Goal: Task Accomplishment & Management: Manage account settings

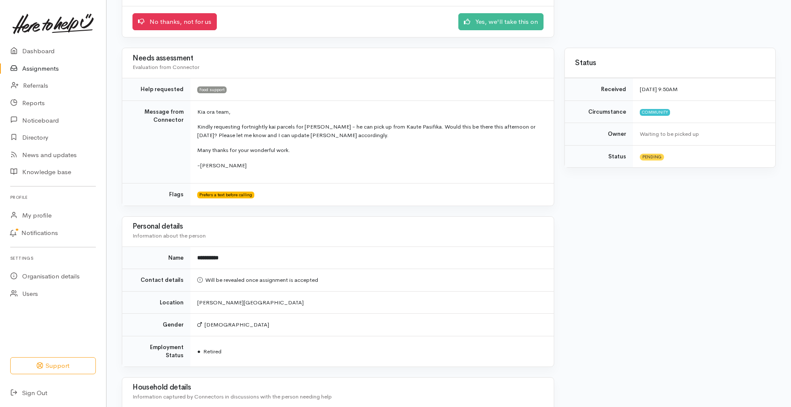
scroll to position [114, 0]
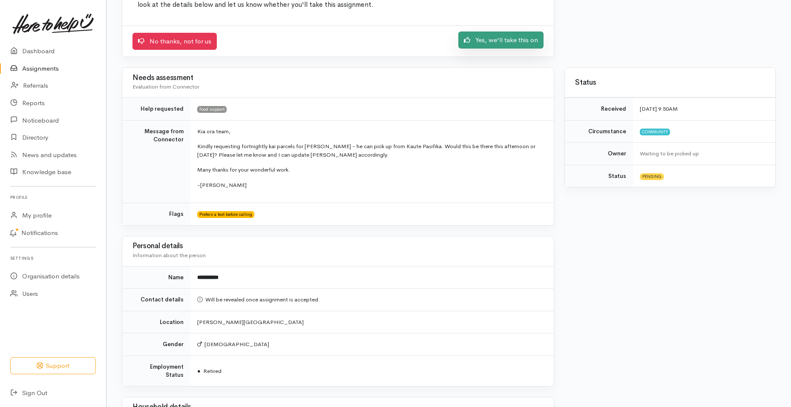
click at [488, 46] on link "Yes, we'll take this on" at bounding box center [500, 40] width 85 height 17
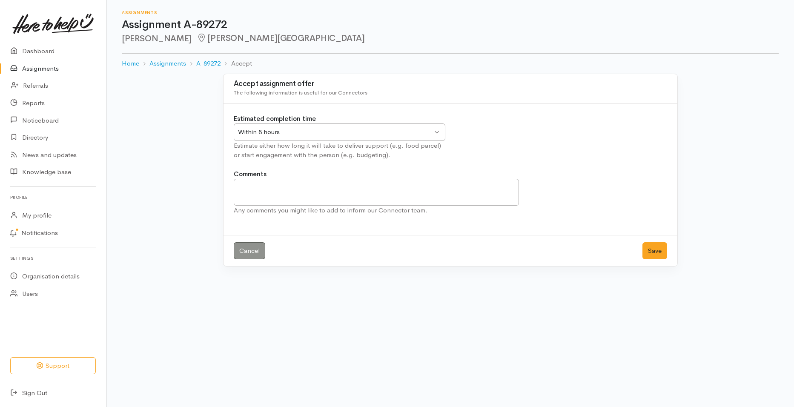
click at [436, 131] on div "Within 8 hours Within 8 hours" at bounding box center [340, 131] width 212 height 17
click at [272, 186] on textarea "Comments" at bounding box center [377, 192] width 286 height 27
type textarea "w"
type textarea "We will arrange to get the kai packs to K'aute Pasifika on Thursdays"
click at [650, 250] on button "Save" at bounding box center [655, 250] width 25 height 17
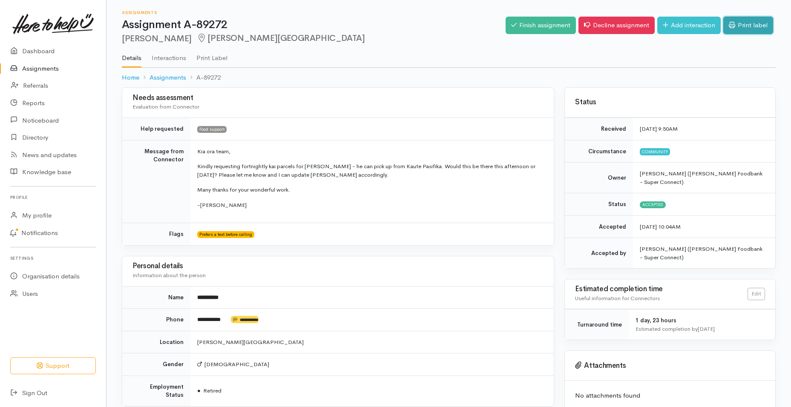
click at [750, 27] on link "Print label" at bounding box center [748, 25] width 50 height 17
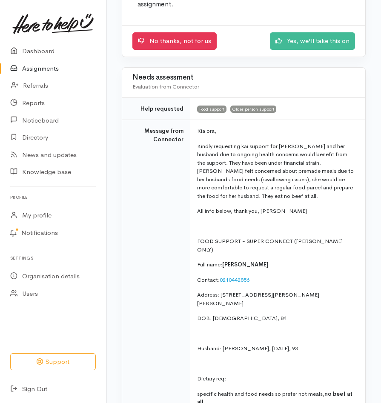
scroll to position [129, 0]
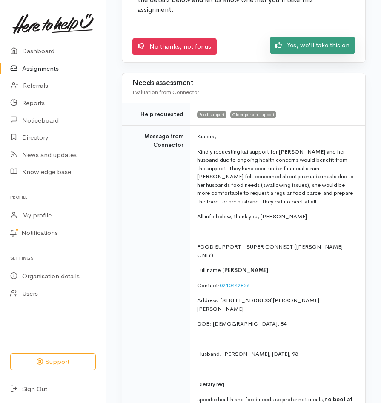
click at [306, 39] on link "Yes, we'll take this on" at bounding box center [312, 45] width 85 height 17
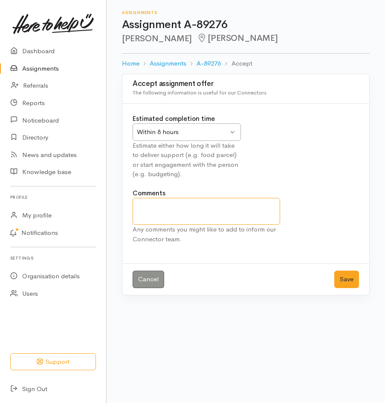
click at [163, 206] on textarea "Comments" at bounding box center [205, 211] width 147 height 27
type textarea "We will provide our regular food parcels starting from today thanks"
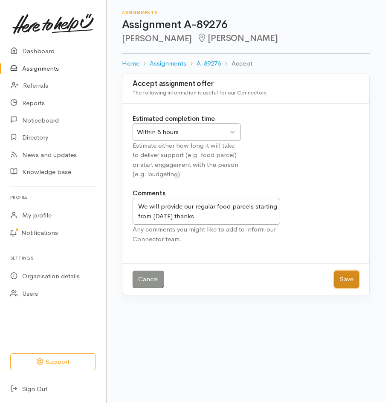
click at [342, 284] on button "Save" at bounding box center [346, 279] width 25 height 17
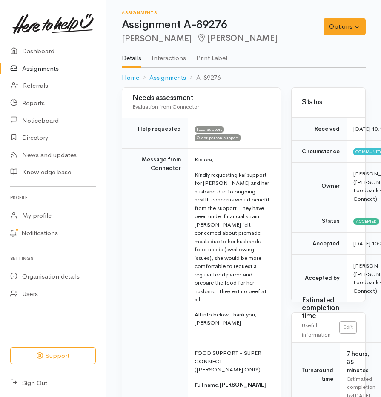
click at [236, 157] on p "Kia ora," at bounding box center [233, 159] width 76 height 9
click at [239, 158] on p "Kia ora," at bounding box center [233, 159] width 76 height 9
click at [273, 92] on div "Needs assessment Evaluation from Connector" at bounding box center [201, 103] width 158 height 30
